Goal: Check status: Check status

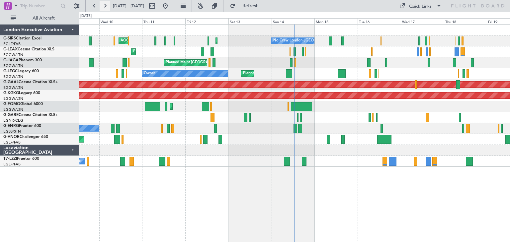
click at [108, 7] on button at bounding box center [105, 6] width 11 height 11
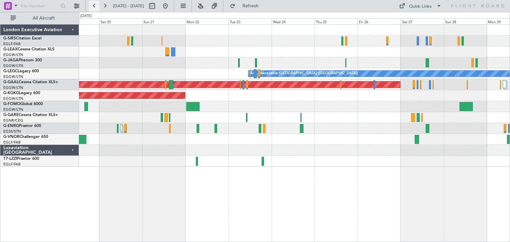
click at [96, 7] on button at bounding box center [94, 6] width 11 height 11
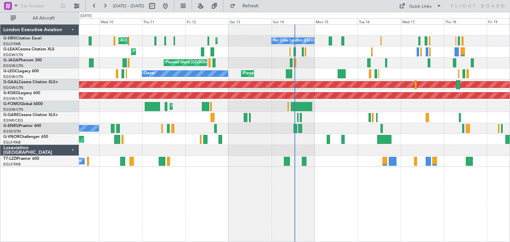
click at [31, 193] on div "London Executive Aviation G-SIRS Citation Excel EGLF/FAB London ([GEOGRAPHIC_DA…" at bounding box center [39, 133] width 79 height 218
